Goal: Book appointment/travel/reservation

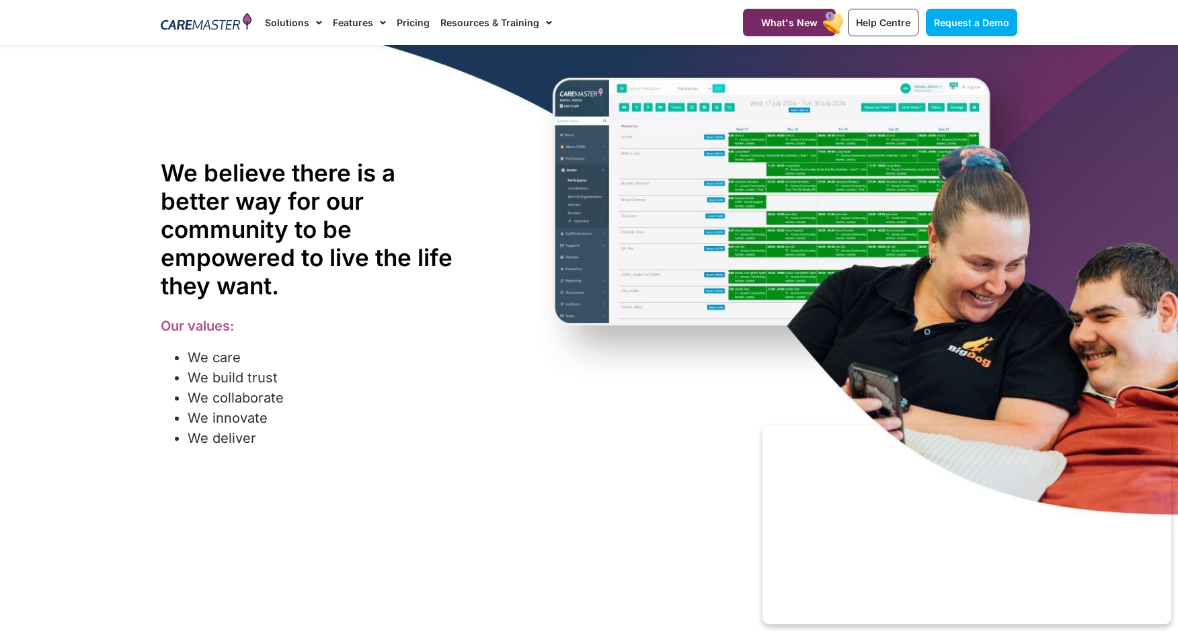
click at [451, 473] on div "We believe there is a better way for our community to be empowered to live the …" at bounding box center [589, 303] width 870 height 516
click at [227, 25] on img at bounding box center [206, 23] width 91 height 20
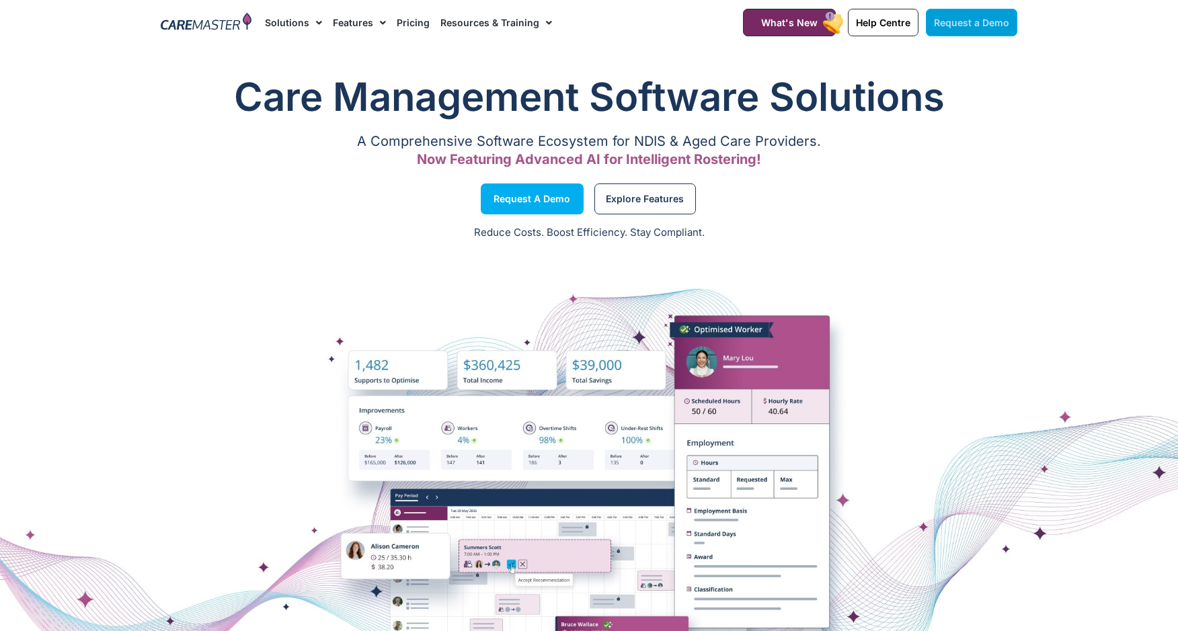
click at [970, 17] on span "Request a Demo" at bounding box center [971, 22] width 75 height 11
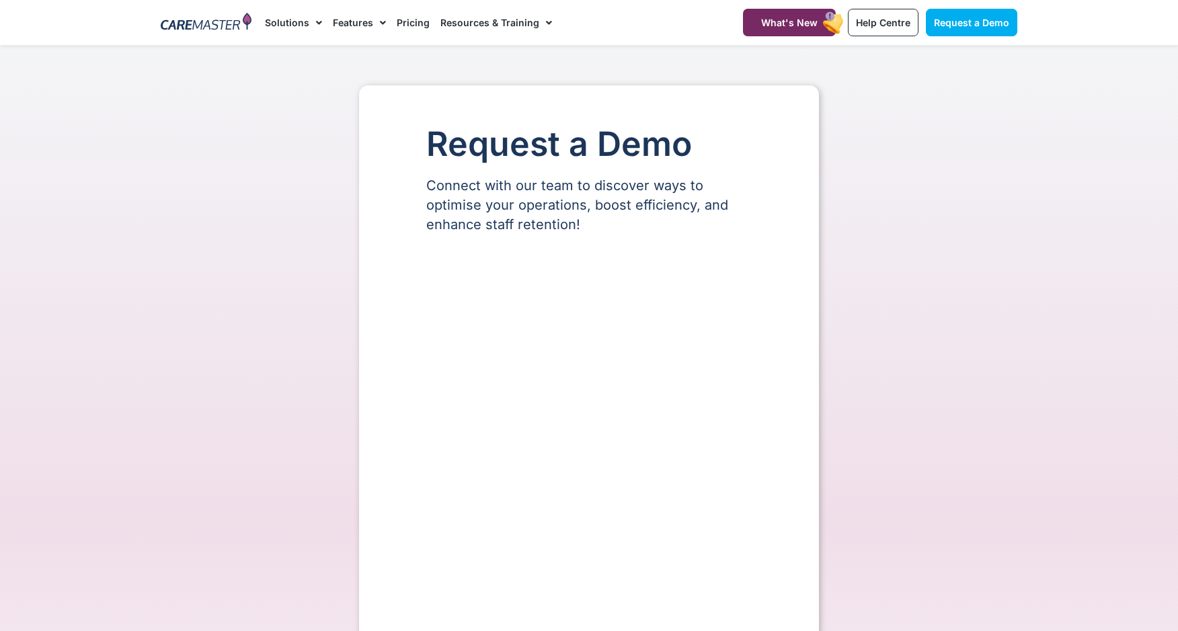
select select "**"
